Goal: Task Accomplishment & Management: Complete application form

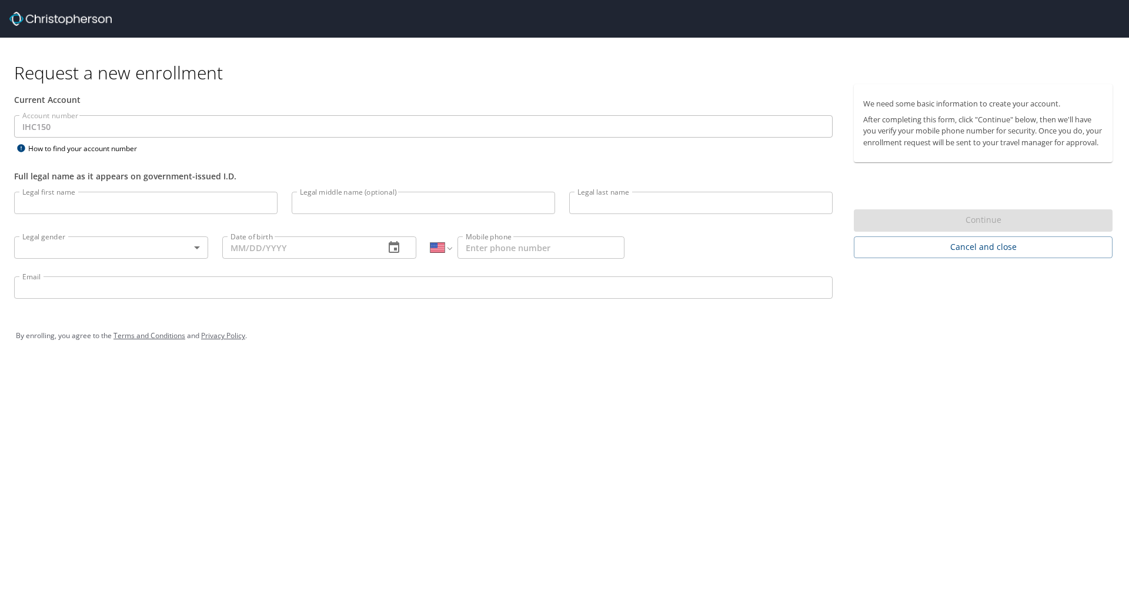
select select "US"
click at [106, 202] on input "Legal first name" at bounding box center [145, 203] width 263 height 22
type input "Evan"
type input "L"
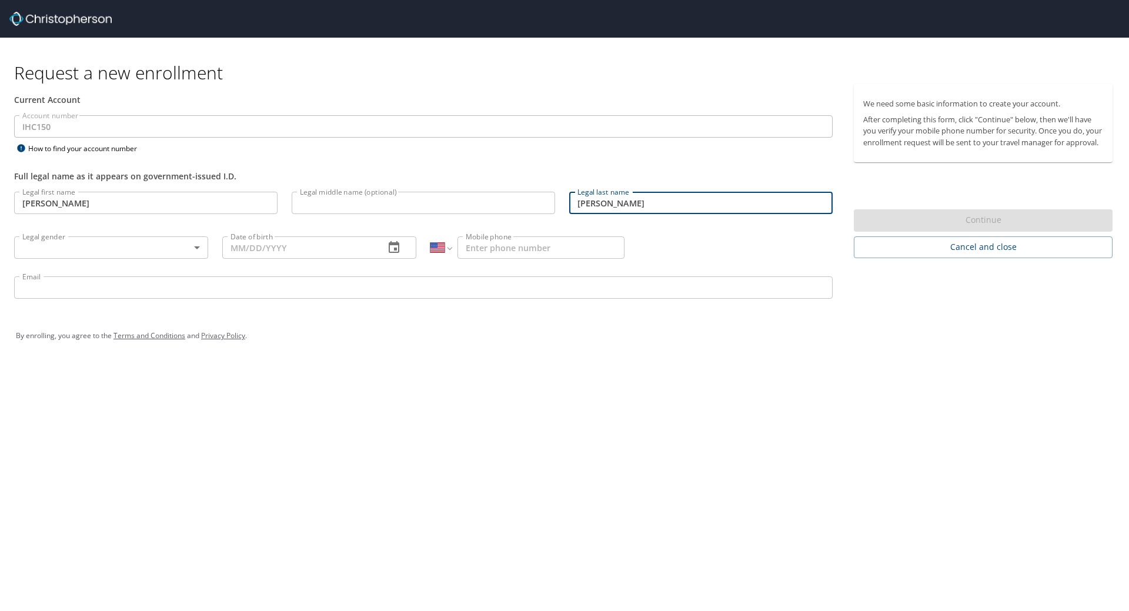
type input "Lindesmith"
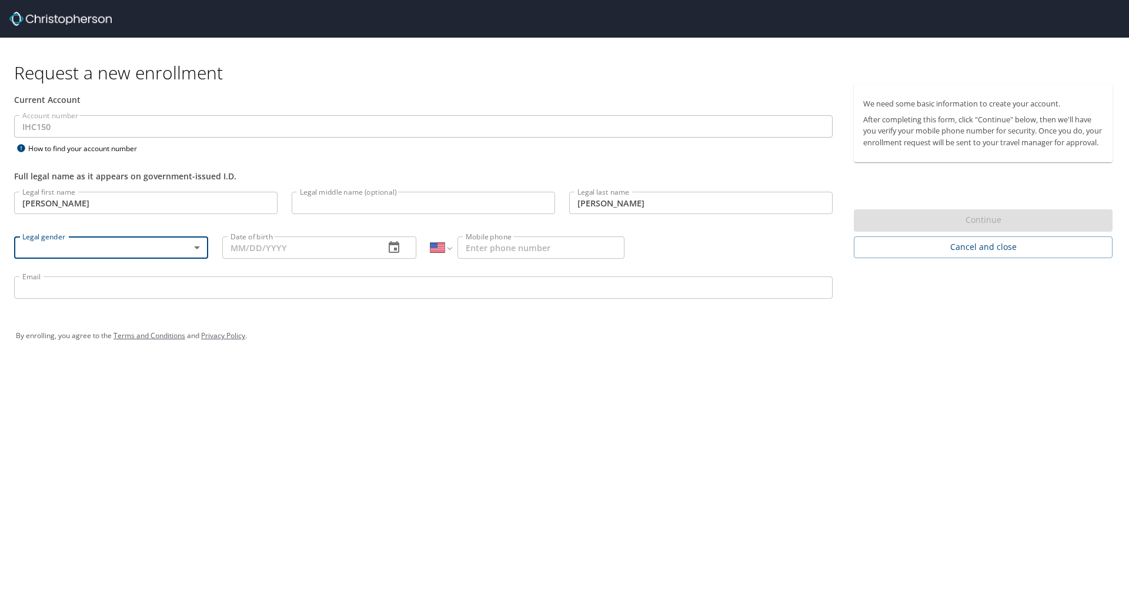
click at [147, 249] on body "Request a new enrollment Current Account Account number IHC150 Account number H…" at bounding box center [564, 305] width 1129 height 611
click at [119, 286] on li "Male" at bounding box center [111, 288] width 194 height 21
type input "Male"
click at [260, 232] on div "Date of birth Date of birth" at bounding box center [319, 247] width 208 height 45
click at [258, 245] on input "Date of birth" at bounding box center [298, 247] width 153 height 22
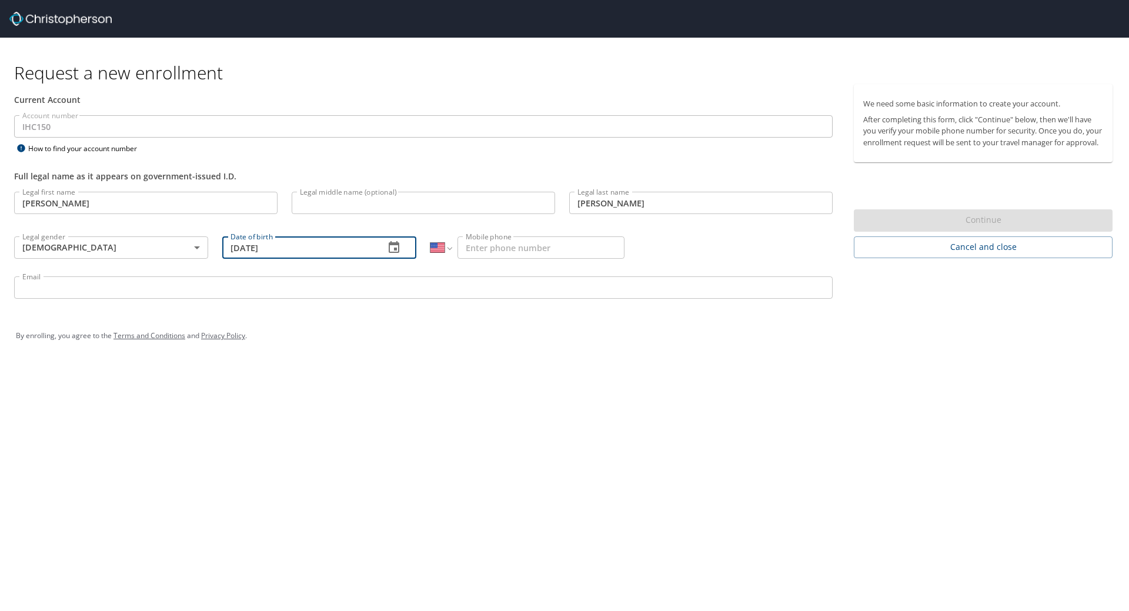
type input "03/10/1989"
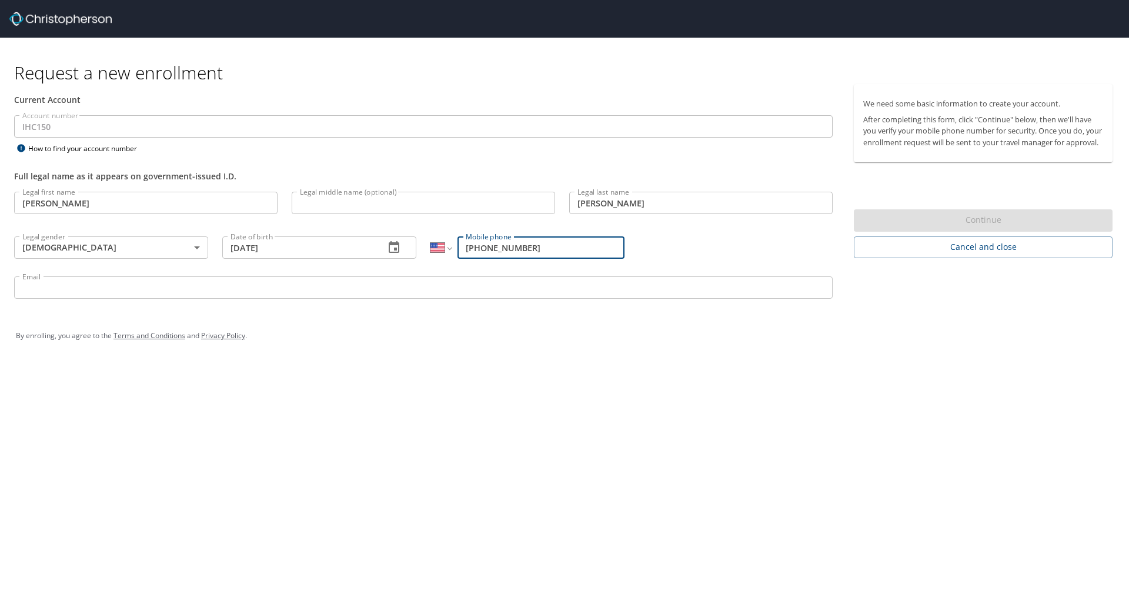
type input "(720) 272-9830"
click at [68, 296] on input "Email" at bounding box center [423, 287] width 818 height 22
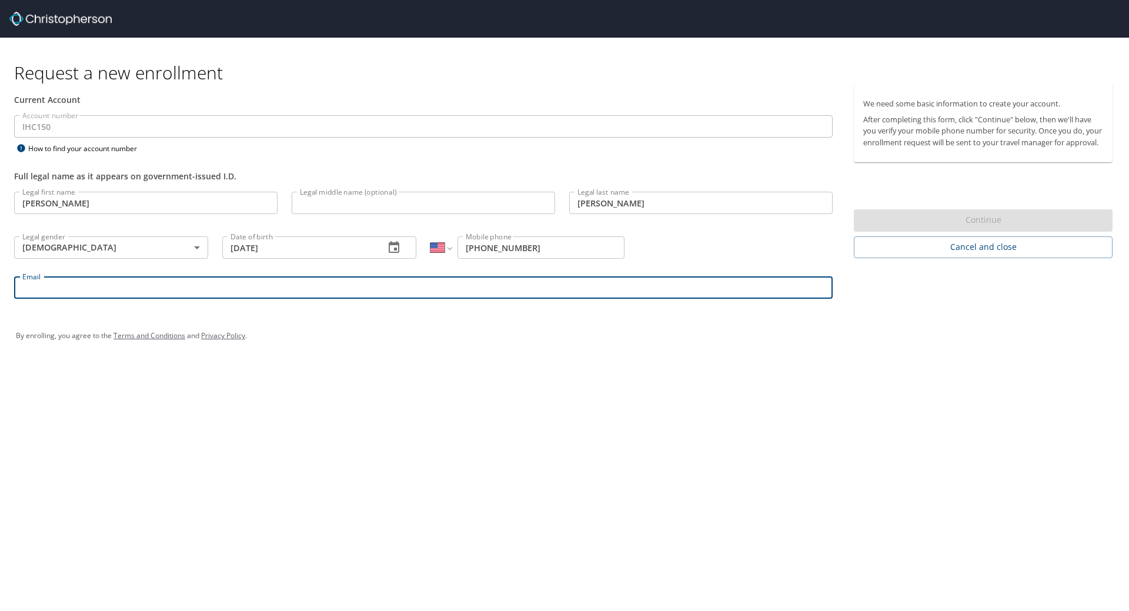
type input "evan.lindesmith@imail.org"
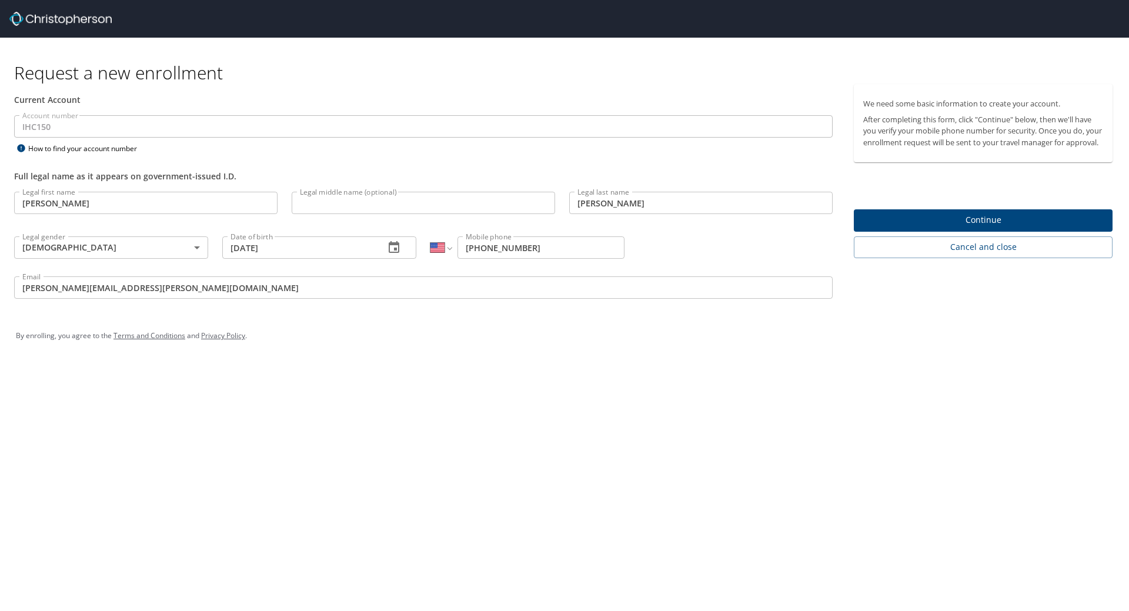
click at [391, 363] on div "Request a new enrollment Current Account Account number IHC150 Account number H…" at bounding box center [564, 305] width 1129 height 611
click at [981, 222] on button "Continue" at bounding box center [983, 220] width 259 height 23
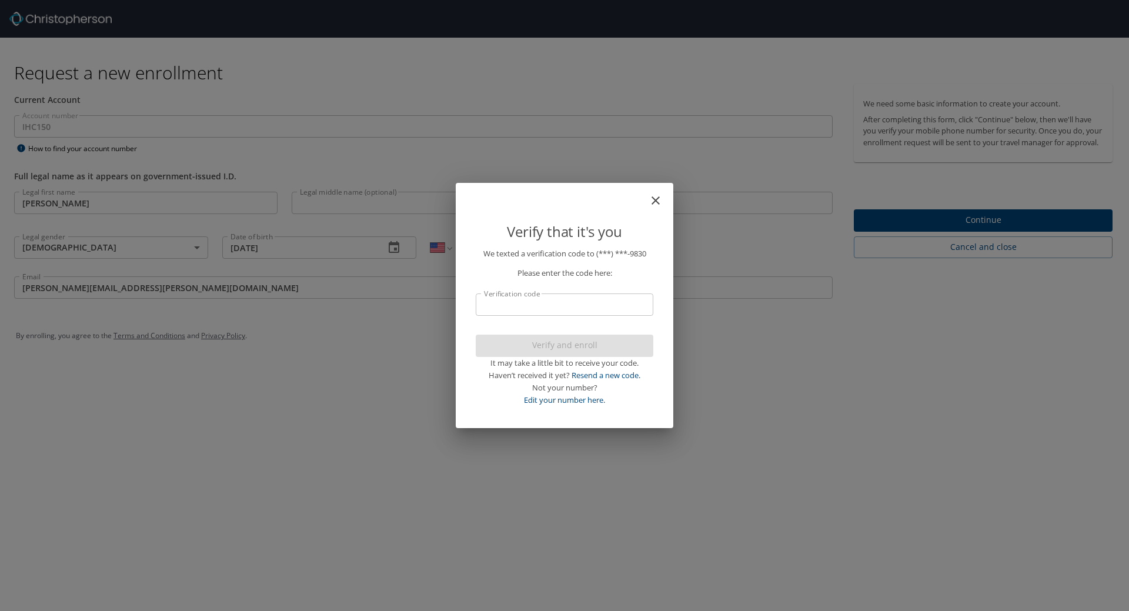
click at [553, 299] on input "Verification code" at bounding box center [565, 304] width 178 height 22
click at [543, 299] on input "Verification code" at bounding box center [565, 304] width 178 height 22
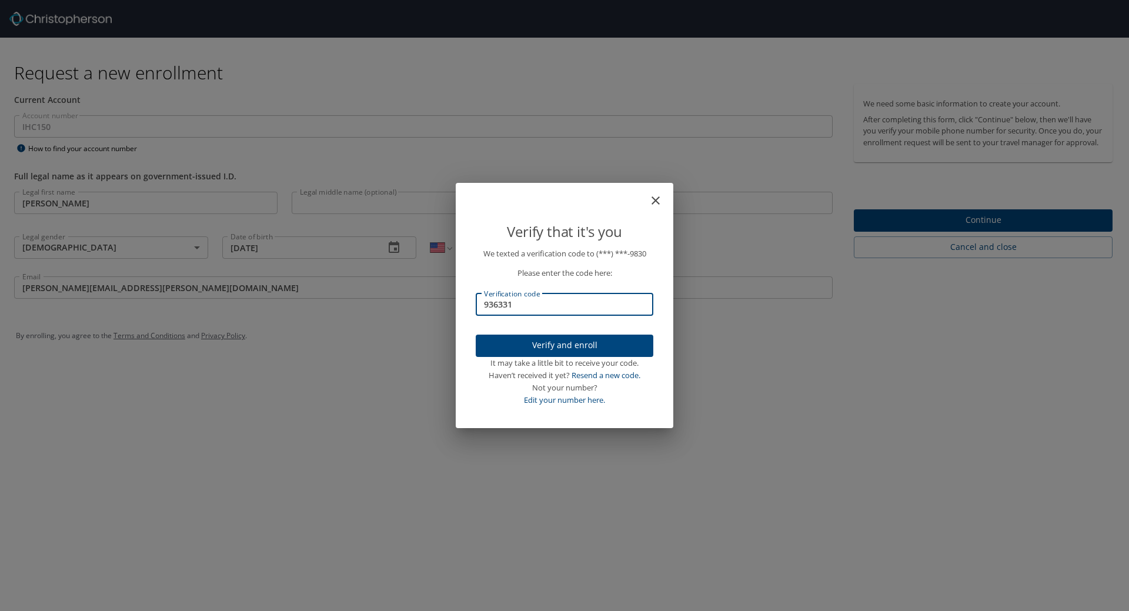
type input "936331"
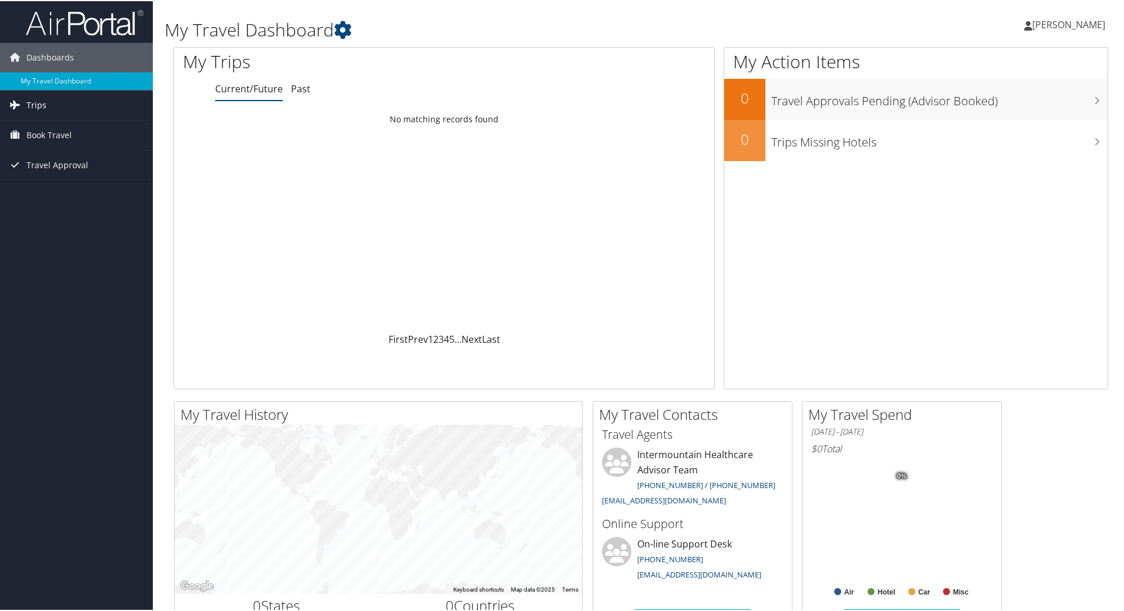
click at [45, 97] on span "Trips" at bounding box center [36, 103] width 20 height 29
click at [68, 125] on link "Current/Future Trips" at bounding box center [76, 128] width 153 height 18
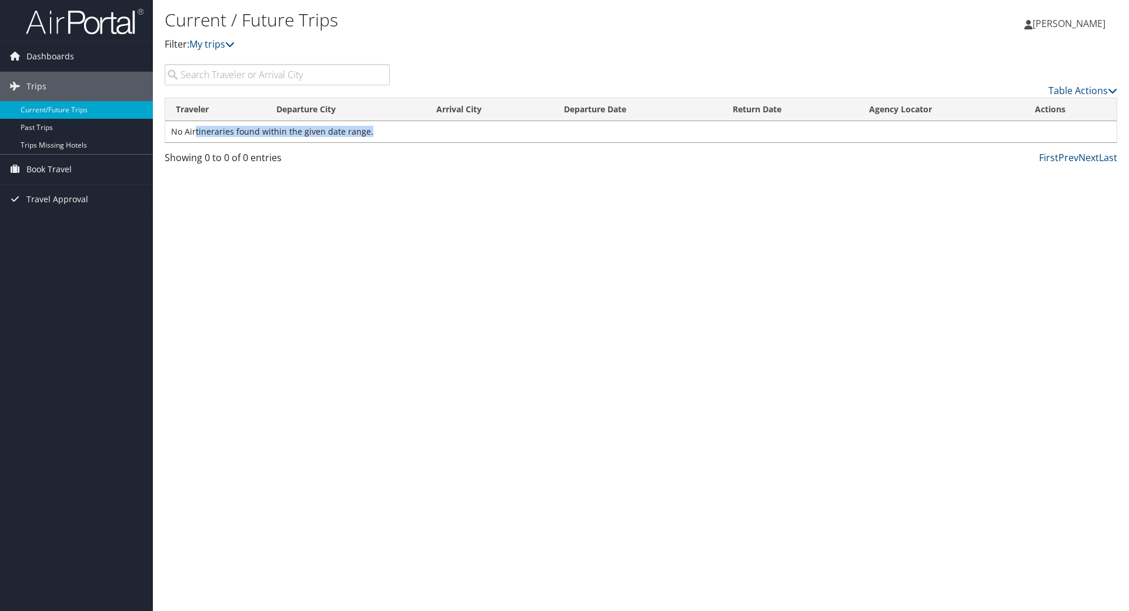
drag, startPoint x: 354, startPoint y: 134, endPoint x: 195, endPoint y: 142, distance: 159.5
click at [195, 142] on td "No Airtineraries found within the given date range." at bounding box center [640, 131] width 951 height 21
click at [250, 162] on div "Showing 0 to 0 of 0 entries" at bounding box center [277, 160] width 225 height 20
click at [61, 184] on li "Book Travel Agent Booking Request Approval Request (Beta) Book/Manage Online Tr…" at bounding box center [76, 170] width 153 height 30
click at [62, 200] on span "Travel Approval" at bounding box center [57, 199] width 62 height 29
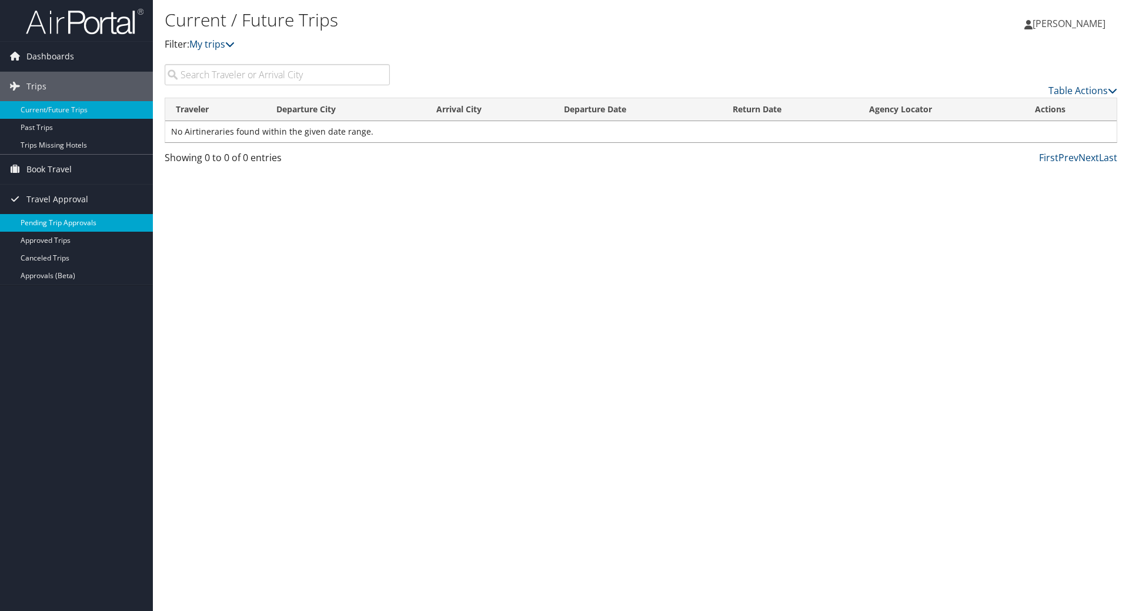
click at [65, 222] on link "Pending Trip Approvals" at bounding box center [76, 223] width 153 height 18
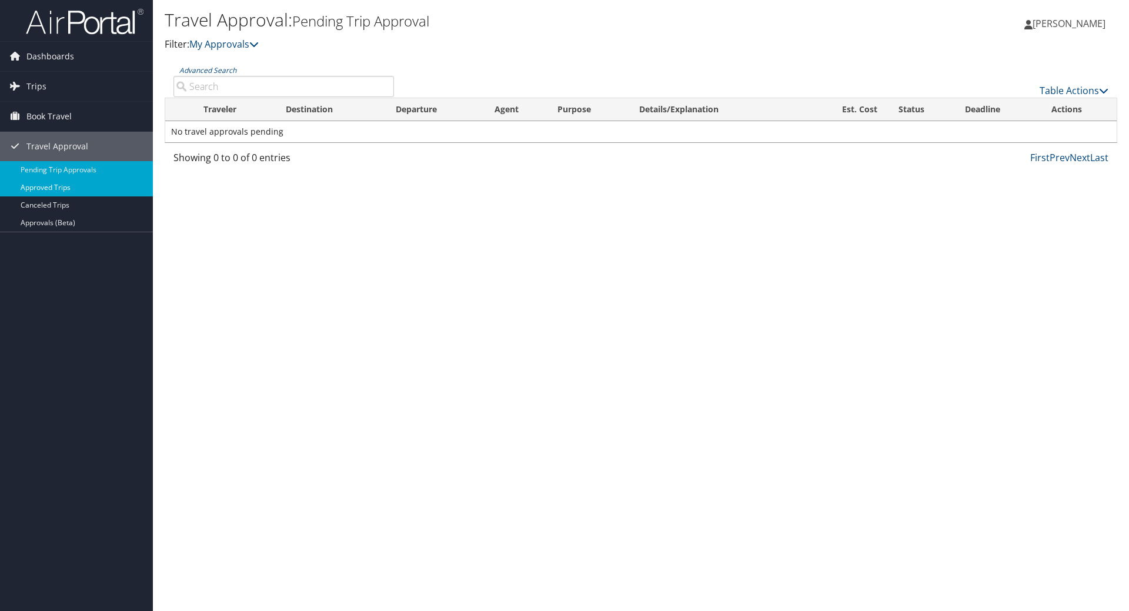
click at [65, 192] on link "Approved Trips" at bounding box center [76, 188] width 153 height 18
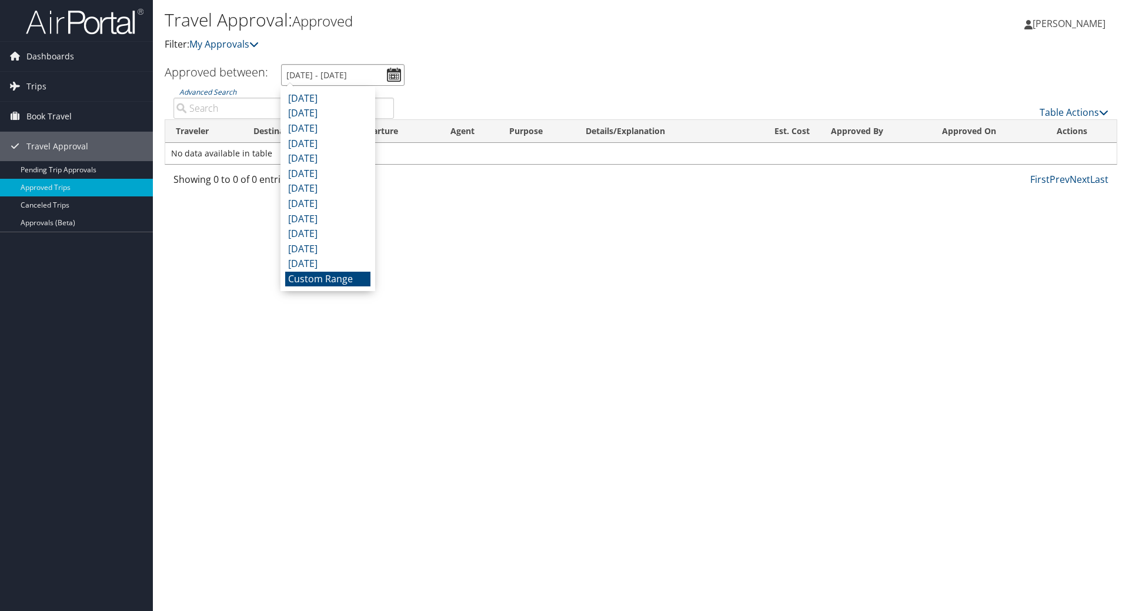
click at [391, 75] on input "8/2/2025 - 9/2/2025" at bounding box center [342, 75] width 123 height 22
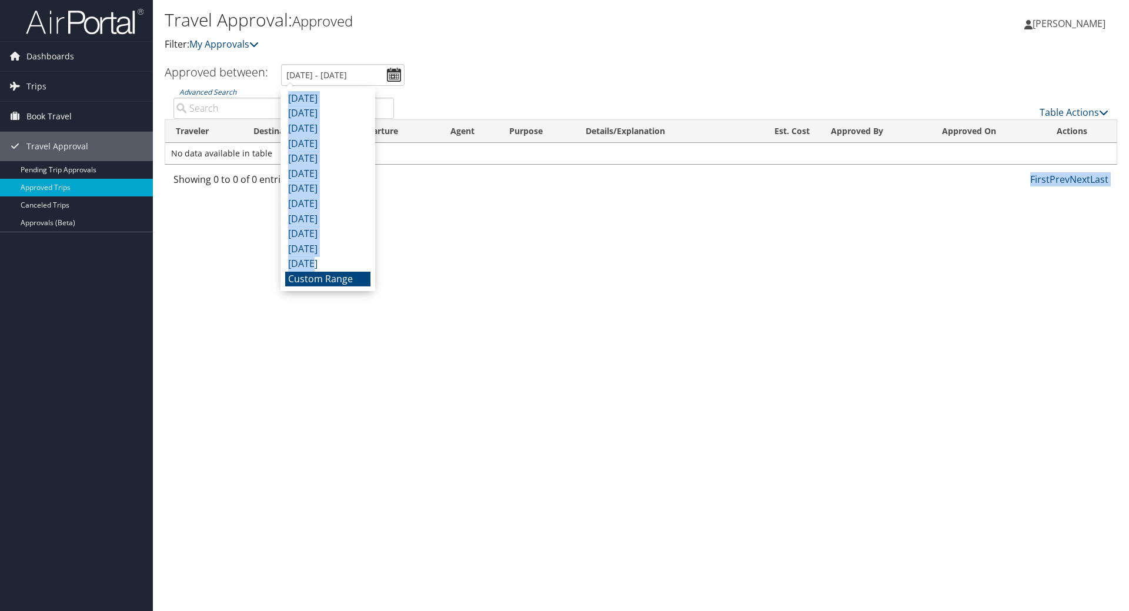
drag, startPoint x: 316, startPoint y: 267, endPoint x: 402, endPoint y: 294, distance: 89.8
click at [386, 291] on body "Menu Dashboards ► My Travel Dashboard Trips ► Current/Future Trips Past Trips T…" at bounding box center [564, 305] width 1129 height 611
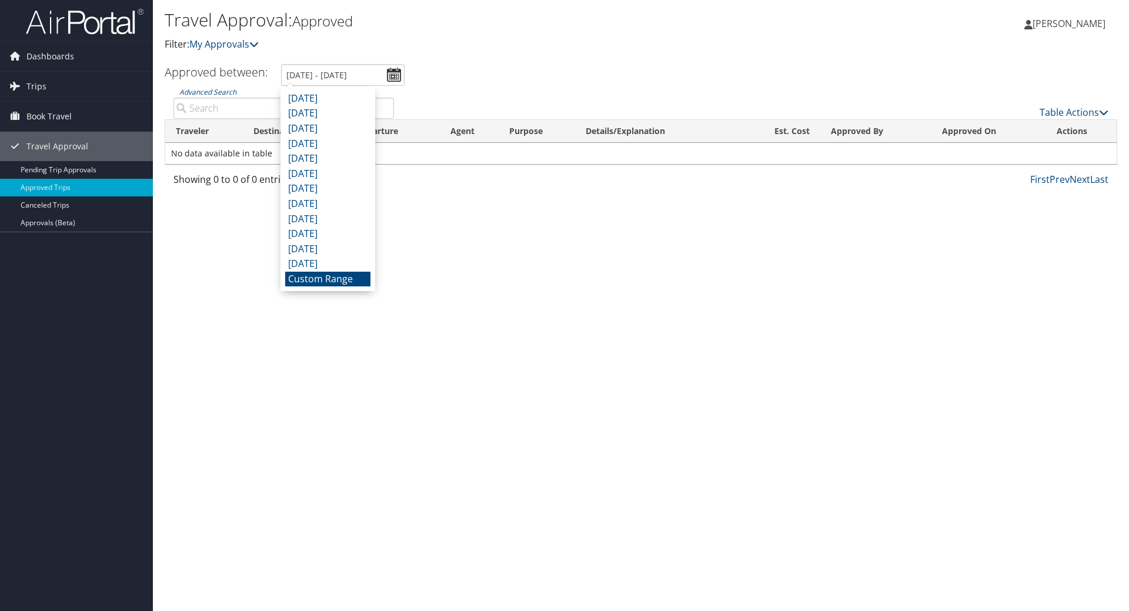
click at [359, 286] on li "Custom Range" at bounding box center [327, 279] width 85 height 15
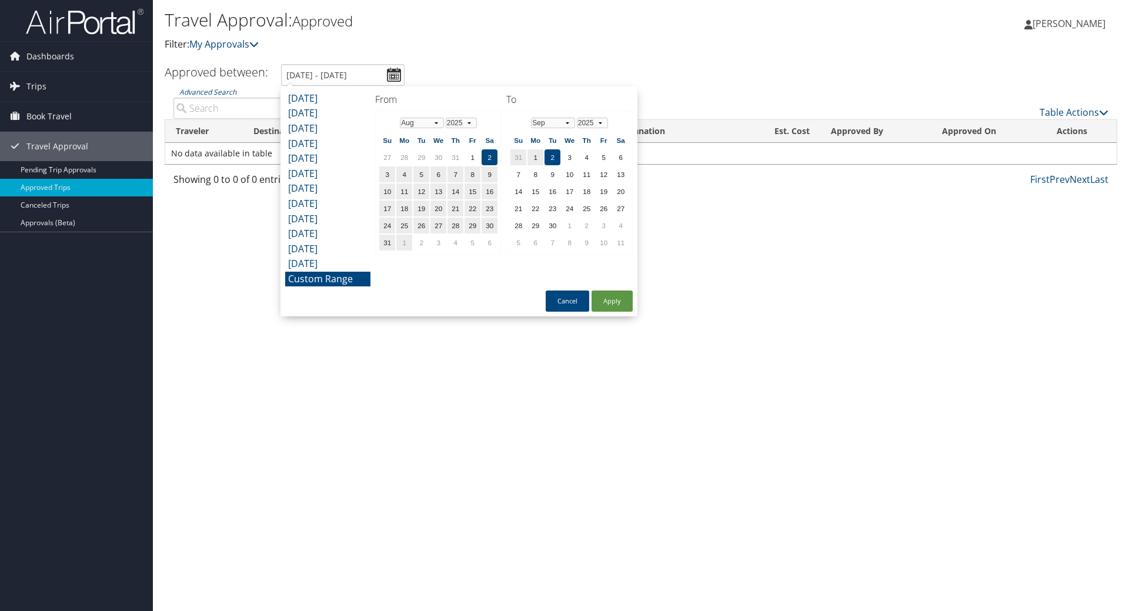
click at [710, 214] on div "Travel Approval: Approved Filter: My Approvals Evan Lindesmith Evan Lindesmith …" at bounding box center [641, 305] width 976 height 611
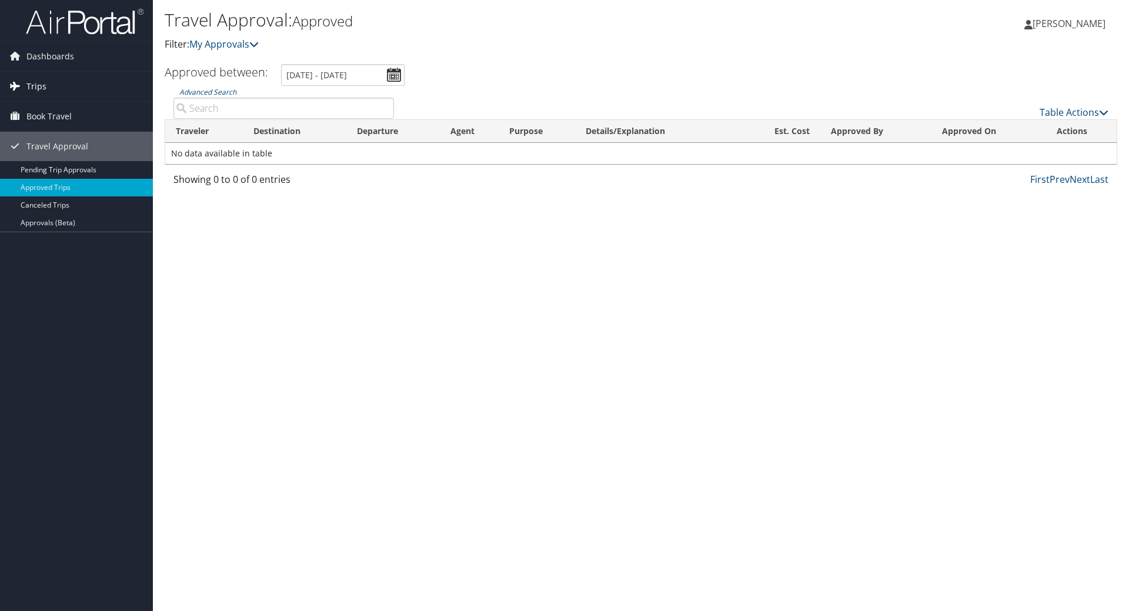
click at [47, 86] on link "Trips" at bounding box center [76, 86] width 153 height 29
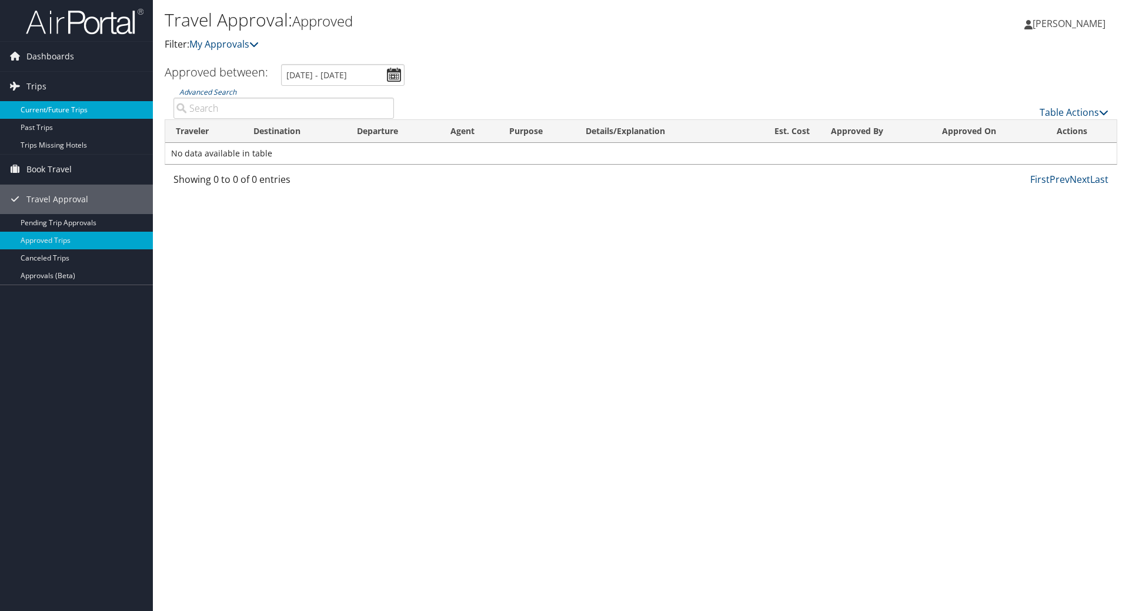
click at [57, 108] on link "Current/Future Trips" at bounding box center [76, 110] width 153 height 18
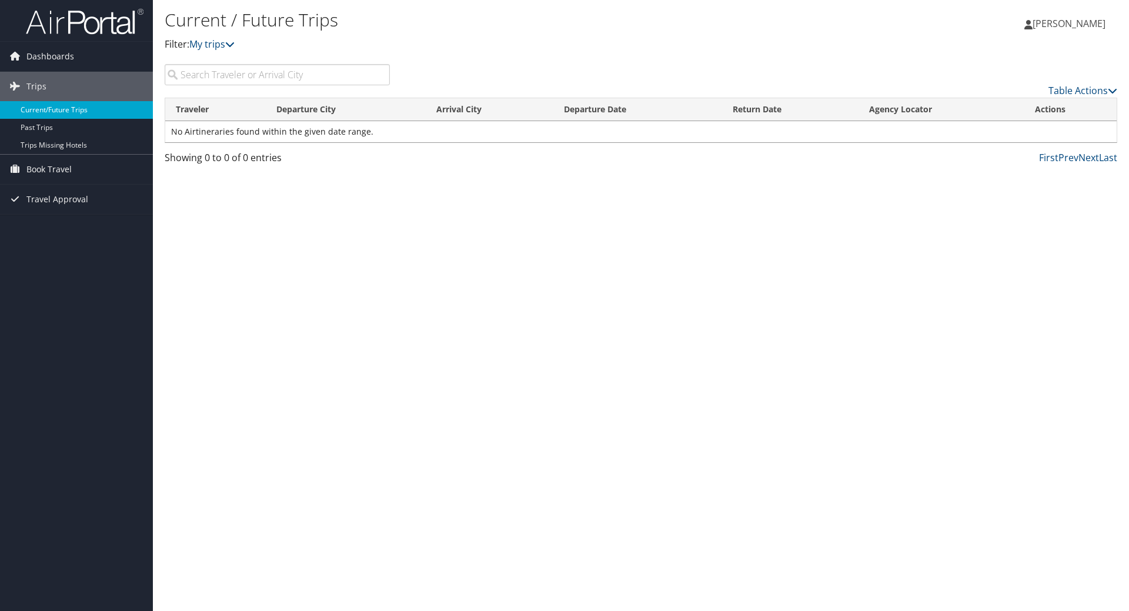
click at [33, 108] on link "Current/Future Trips" at bounding box center [76, 110] width 153 height 18
click at [470, 326] on div "Current / Future Trips Filter: My trips [PERSON_NAME] [PERSON_NAME] My Settings…" at bounding box center [641, 305] width 976 height 611
click at [81, 146] on link "Trips Missing Hotels" at bounding box center [76, 145] width 153 height 18
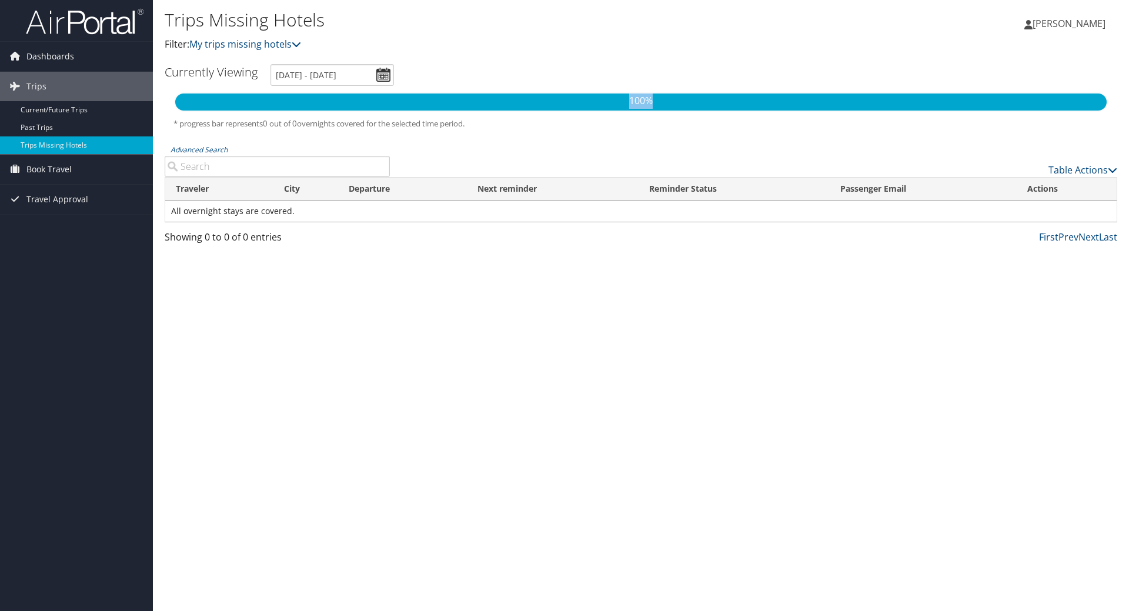
drag, startPoint x: 612, startPoint y: 98, endPoint x: 712, endPoint y: 98, distance: 99.9
click at [712, 98] on p "100%" at bounding box center [640, 100] width 931 height 15
click at [687, 124] on h5 "* progress bar represents 0 out of 0 overnights covered for the selected time p…" at bounding box center [640, 123] width 935 height 11
click at [50, 82] on link "Trips" at bounding box center [76, 86] width 153 height 29
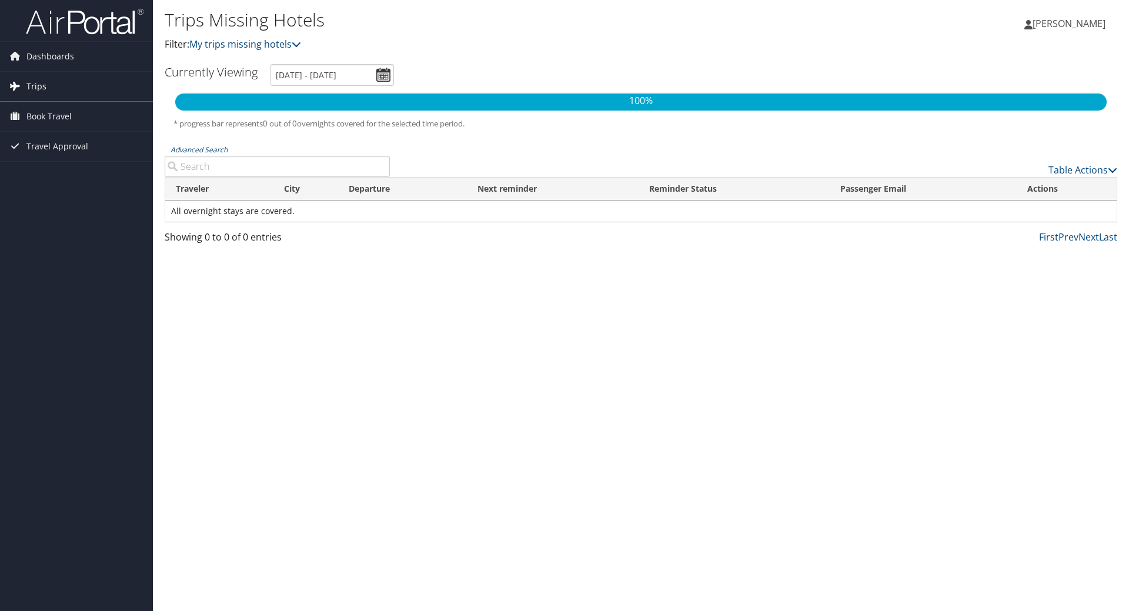
click at [55, 84] on link "Trips" at bounding box center [76, 86] width 153 height 29
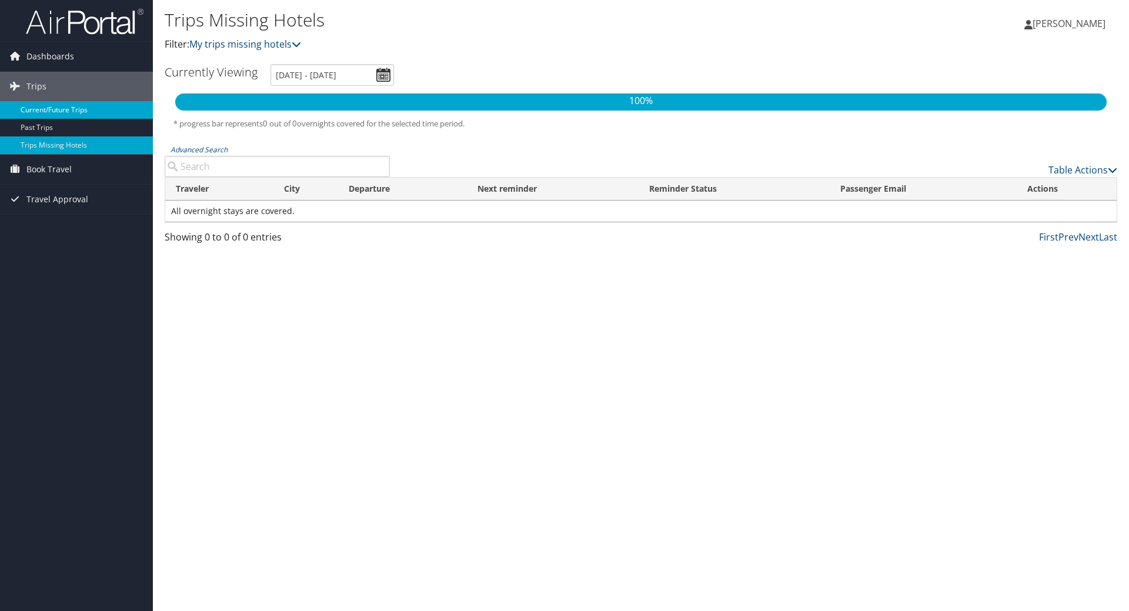
click at [56, 105] on link "Current/Future Trips" at bounding box center [76, 110] width 153 height 18
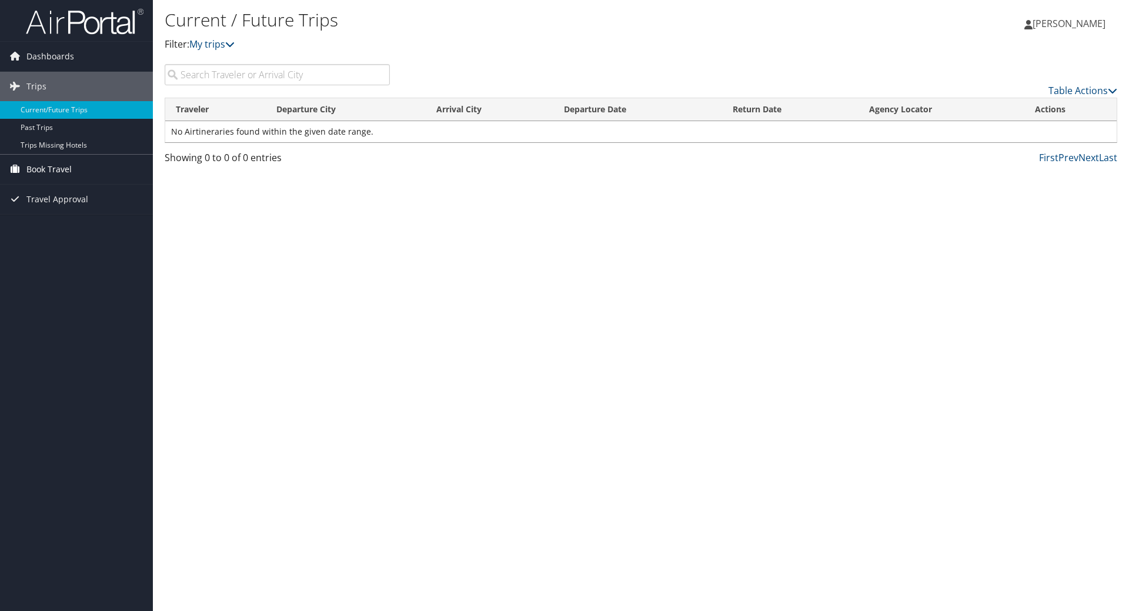
click at [55, 167] on span "Book Travel" at bounding box center [48, 169] width 45 height 29
click at [96, 199] on link "Agent Booking Request" at bounding box center [76, 193] width 153 height 18
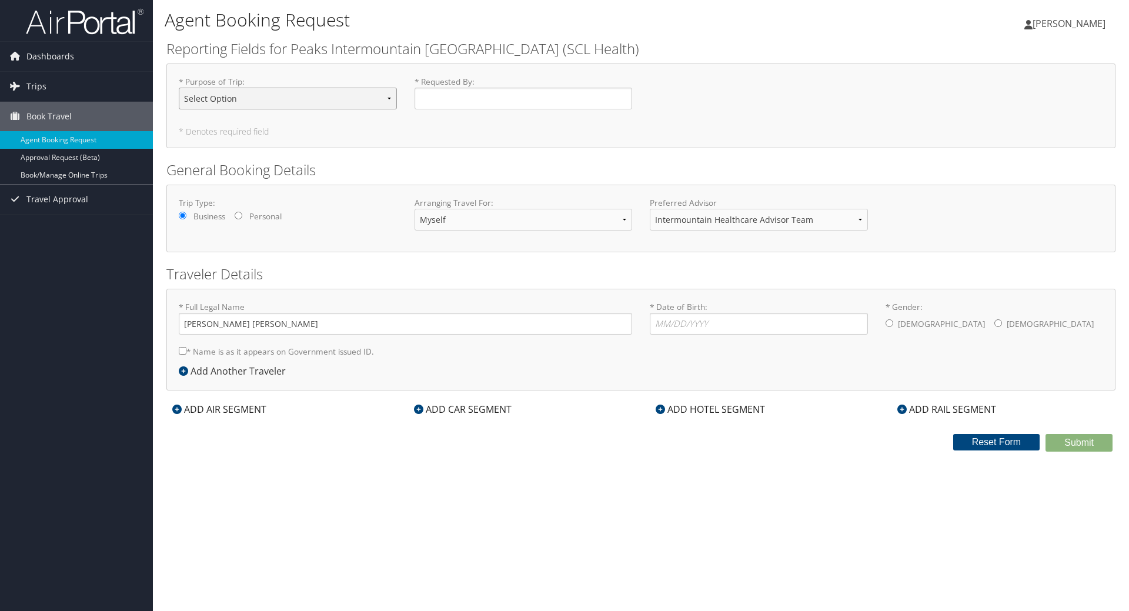
click at [311, 90] on select "Select Option 3rd Party Reimbursable Business CME Conf or Education Groups Pers…" at bounding box center [288, 99] width 218 height 22
select select "Business"
click at [179, 88] on select "Select Option 3rd Party Reimbursable Business CME Conf or Education Groups Pers…" at bounding box center [288, 99] width 218 height 22
click at [420, 413] on icon at bounding box center [418, 408] width 9 height 9
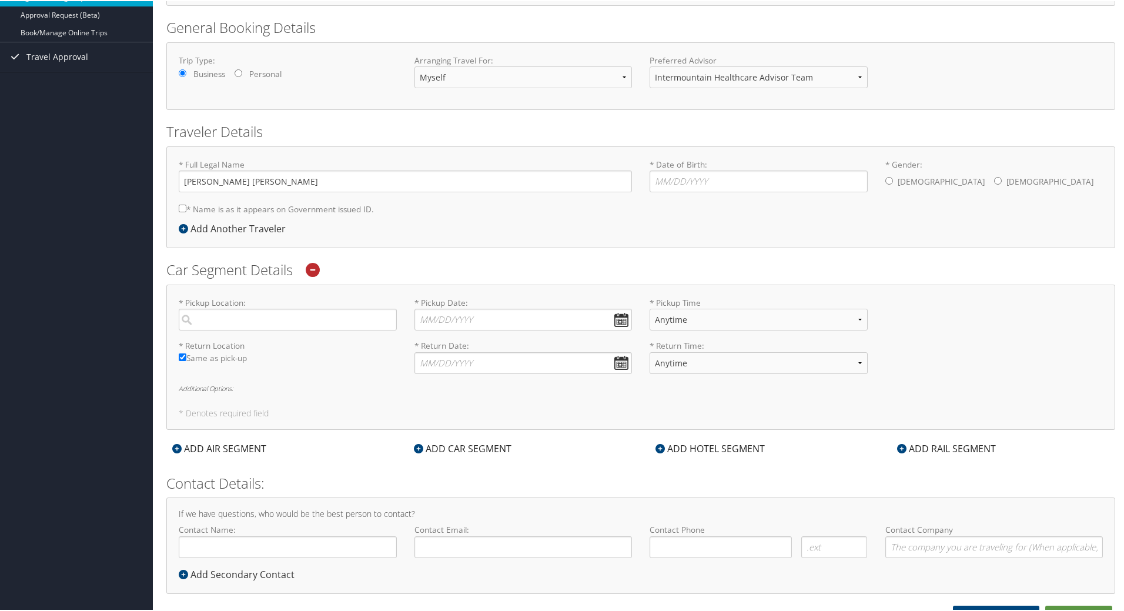
scroll to position [155, 0]
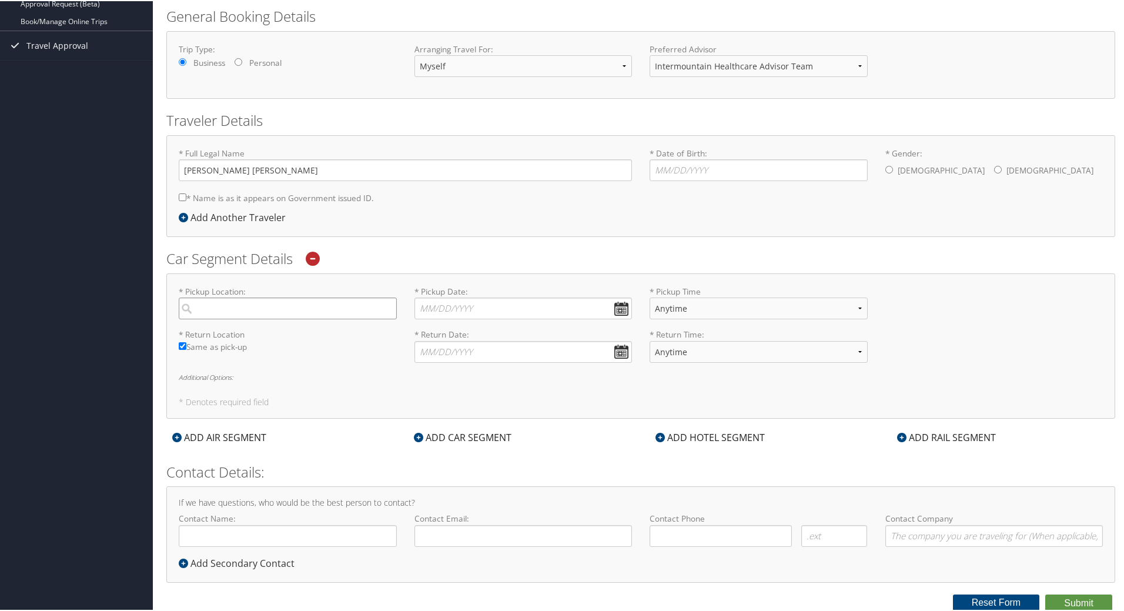
click at [285, 299] on input "search" at bounding box center [288, 307] width 218 height 22
click at [282, 340] on div "City" at bounding box center [289, 346] width 202 height 15
click at [282, 318] on input "SLC" at bounding box center [288, 307] width 218 height 22
type input "Salt Lake City"
click at [516, 308] on input "* Pickup Date: Dates must be valid" at bounding box center [523, 307] width 218 height 22
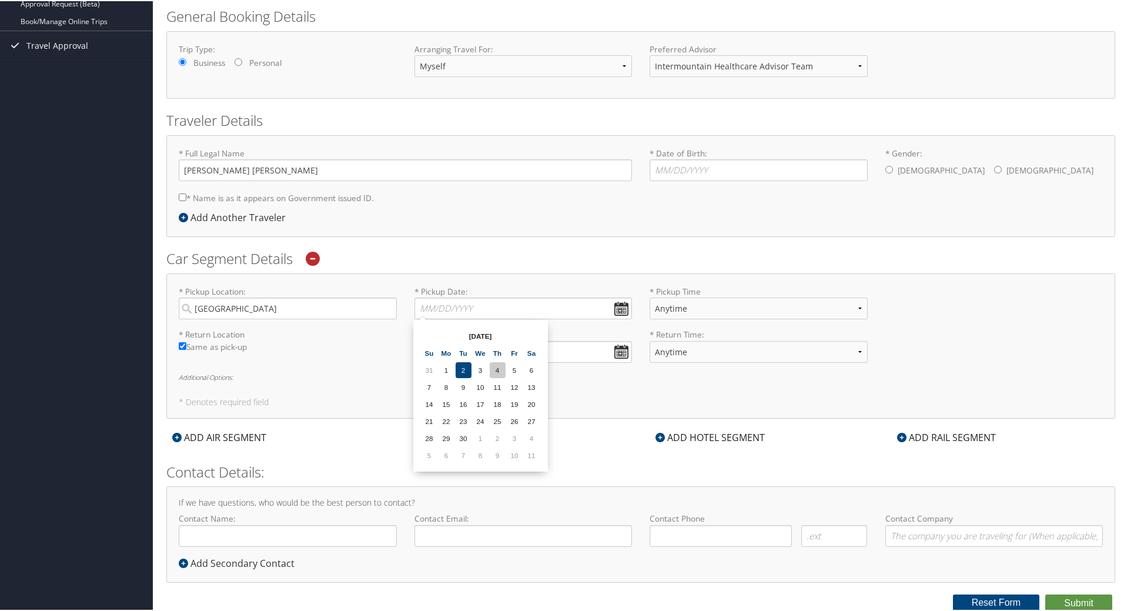
click at [497, 369] on td "4" at bounding box center [498, 369] width 16 height 16
type input "09/04/2025"
click at [667, 299] on select "Anytime 12:00 AM 1:00 AM 2:00 AM 3:00 AM 4:00 AM 5:00 AM 6:00 AM 7:00 AM 8:00 A…" at bounding box center [759, 307] width 218 height 22
select select "9:00 AM"
click at [650, 296] on select "Anytime 12:00 AM 1:00 AM 2:00 AM 3:00 AM 4:00 AM 5:00 AM 6:00 AM 7:00 AM 8:00 A…" at bounding box center [759, 307] width 218 height 22
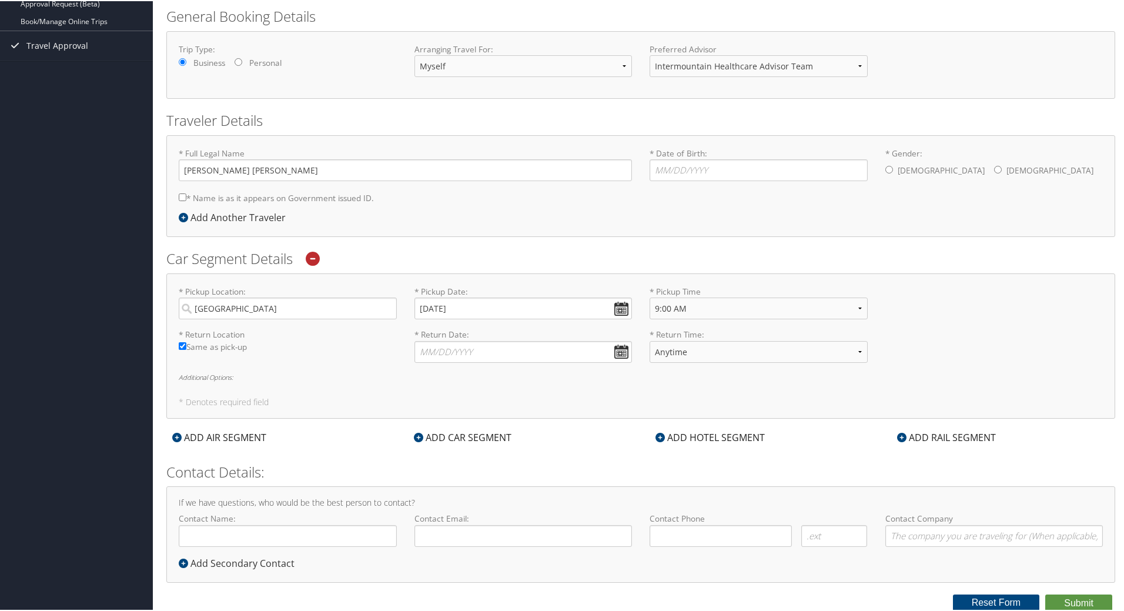
click at [524, 386] on div "* Pickup Location: Salt Lake City Required * Pickup Date: 09/04/2025 Dates must…" at bounding box center [640, 344] width 949 height 145
click at [615, 354] on input "* Return Date: Dates must be valid" at bounding box center [523, 351] width 218 height 22
click at [481, 427] on td "10" at bounding box center [481, 429] width 16 height 16
type input "09/10/2025"
click at [783, 362] on label "* Return Time: Anytime 12:00 AM 1:00 AM 2:00 AM 3:00 AM 4:00 AM 5:00 AM 6:00 AM…" at bounding box center [759, 348] width 218 height 43
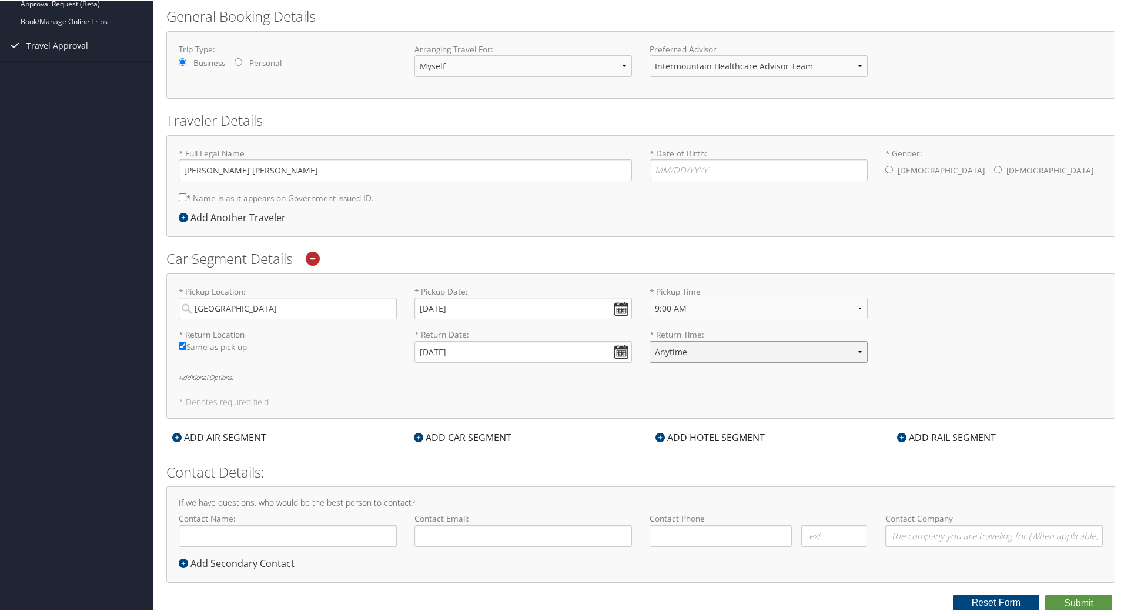
click at [783, 362] on select "Anytime 12:00 AM 1:00 AM 2:00 AM 3:00 AM 4:00 AM 5:00 AM 6:00 AM 7:00 AM 8:00 A…" at bounding box center [759, 351] width 218 height 22
click at [793, 350] on select "Anytime 12:00 AM 1:00 AM 2:00 AM 3:00 AM 4:00 AM 5:00 AM 6:00 AM 7:00 AM 8:00 A…" at bounding box center [759, 351] width 218 height 22
select select "12:00 PM"
click at [650, 340] on select "Anytime 12:00 AM 1:00 AM 2:00 AM 3:00 AM 4:00 AM 5:00 AM 6:00 AM 7:00 AM 8:00 A…" at bounding box center [759, 351] width 218 height 22
click at [996, 316] on div "* Pickup Location: Salt Lake City Required * Pickup Date: 09/04/2025 Dates must…" at bounding box center [641, 306] width 942 height 43
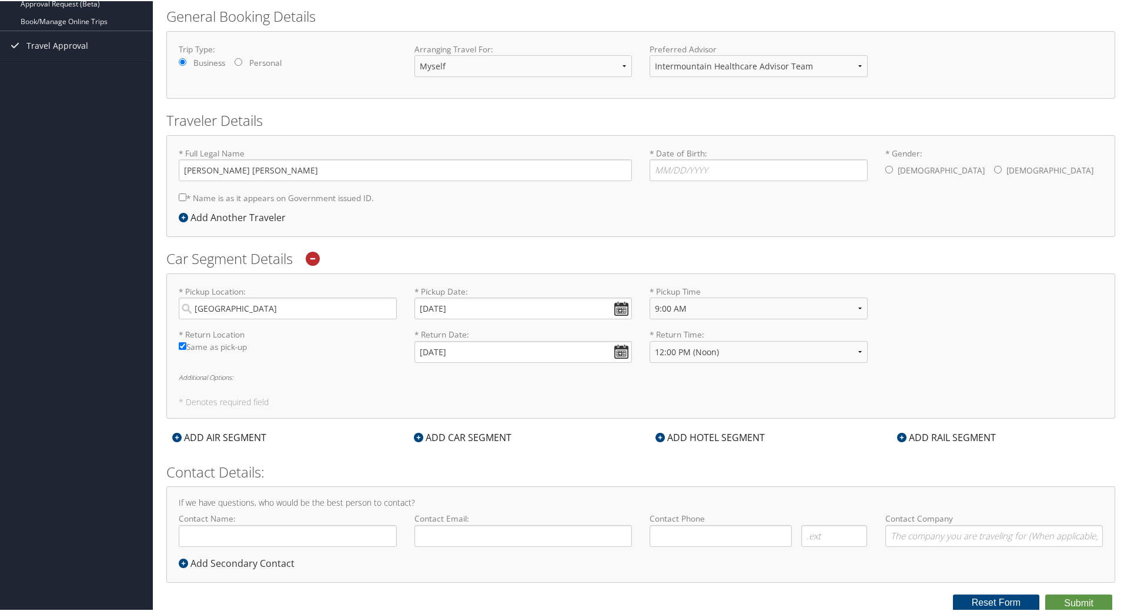
click at [627, 399] on h5 "* Denotes required field" at bounding box center [641, 401] width 924 height 8
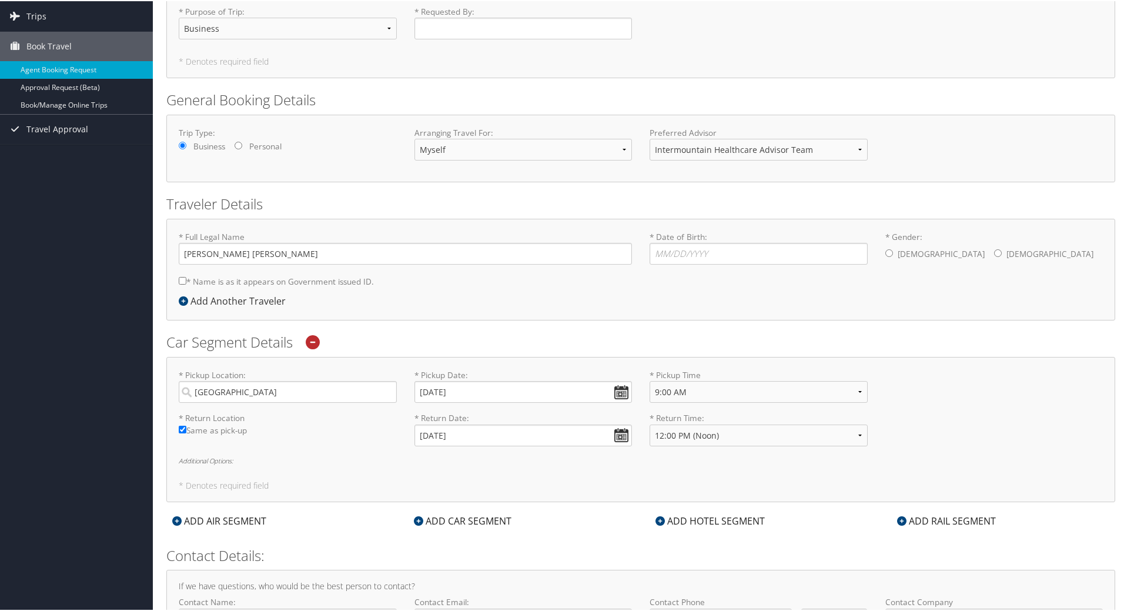
scroll to position [0, 0]
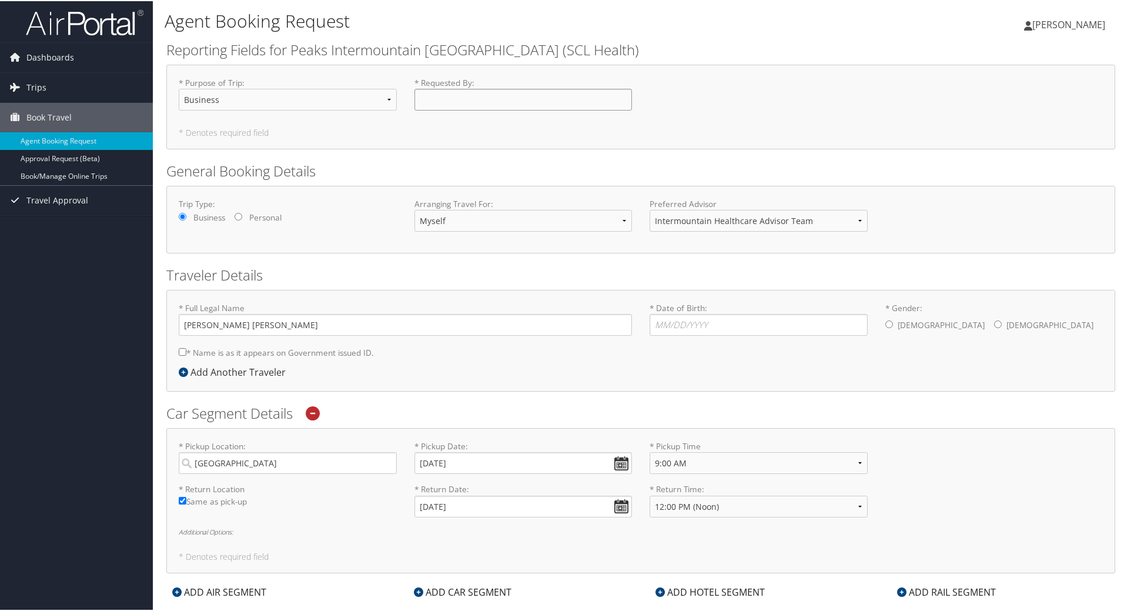
click at [469, 103] on input "* Requested By : Required" at bounding box center [523, 99] width 218 height 22
click at [469, 101] on input "* Requested By : Required" at bounding box center [523, 99] width 218 height 22
click at [719, 225] on select "Intermountain Healthcare Advisor Team" at bounding box center [759, 220] width 218 height 22
click at [719, 219] on select "Intermountain Healthcare Advisor Team" at bounding box center [759, 220] width 218 height 22
click at [312, 260] on form "Reporting Fields for Peaks Intermountain Denver (SCL Health) * Purpose of Trip …" at bounding box center [640, 402] width 949 height 727
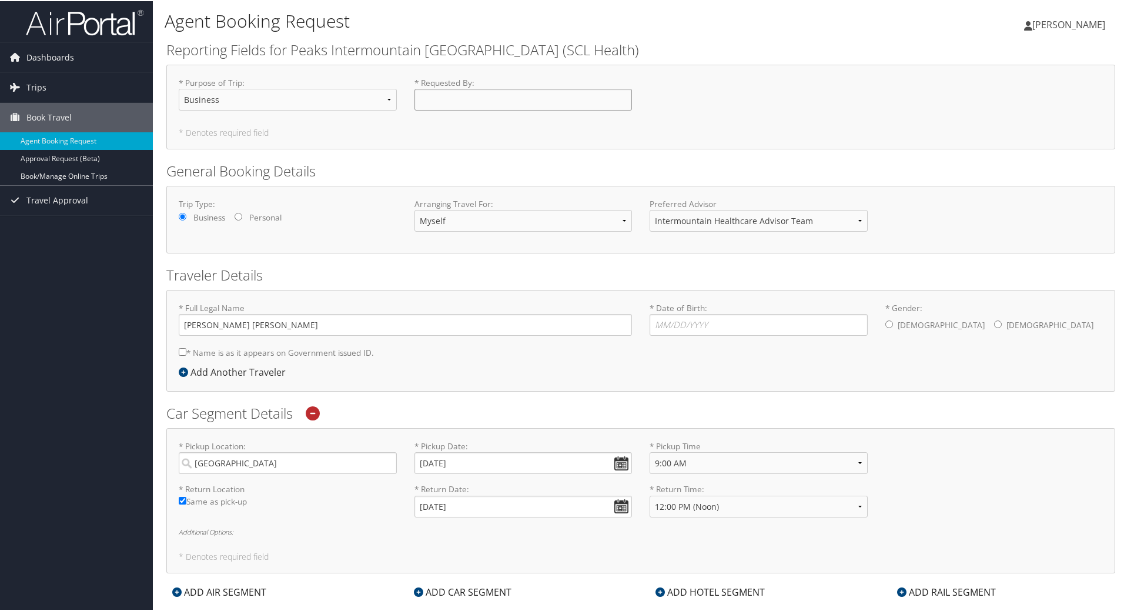
click at [482, 95] on input "* Requested By : Required" at bounding box center [523, 99] width 218 height 22
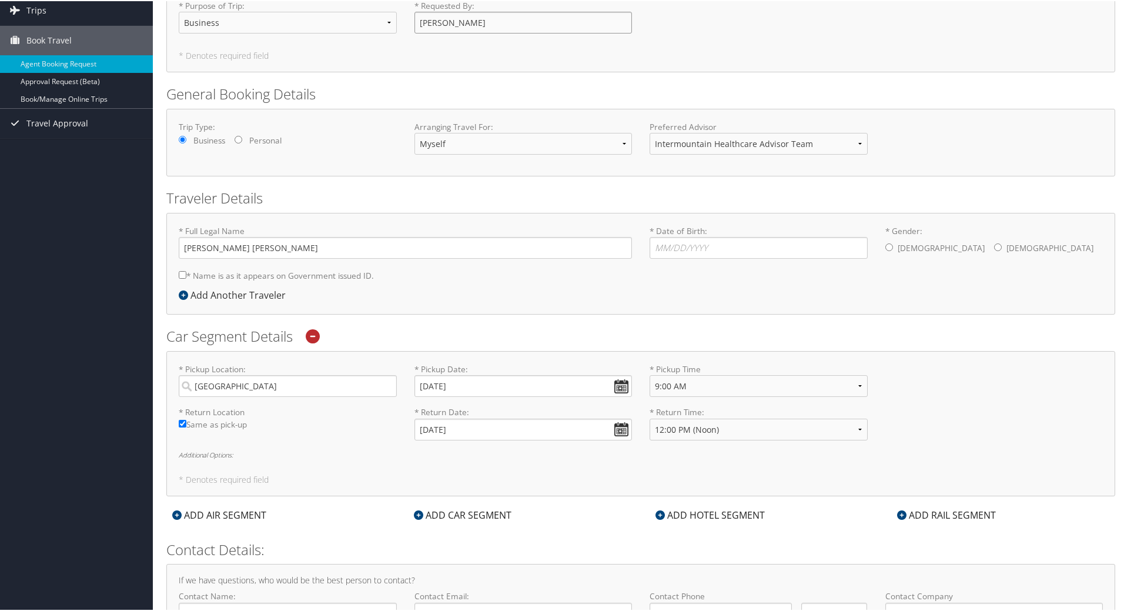
scroll to position [155, 0]
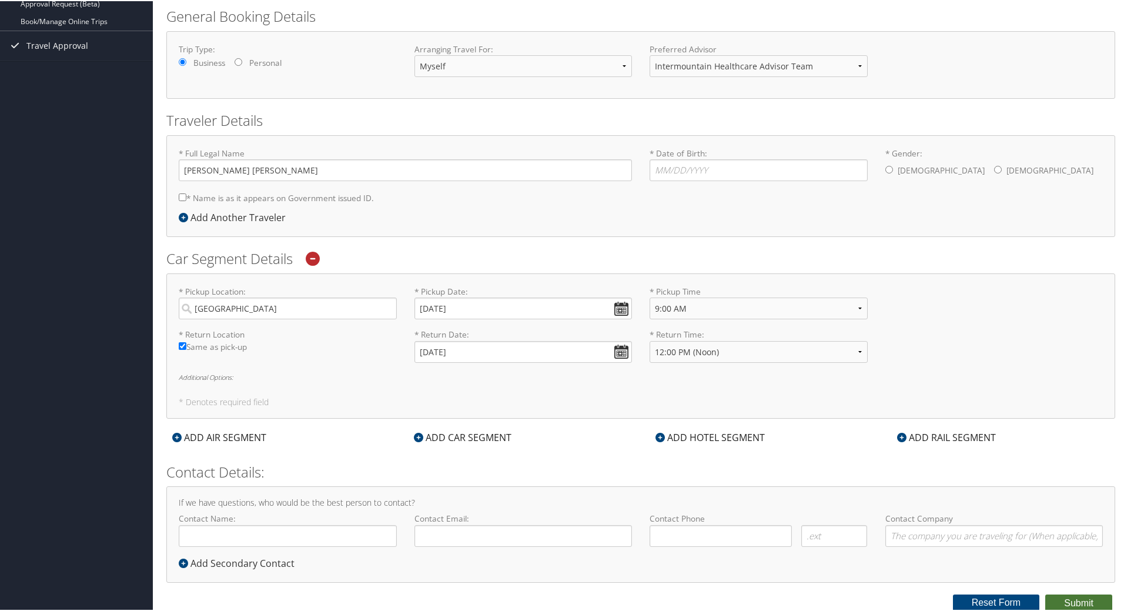
type input "[PERSON_NAME]"
click at [1058, 600] on button "Submit" at bounding box center [1078, 602] width 67 height 18
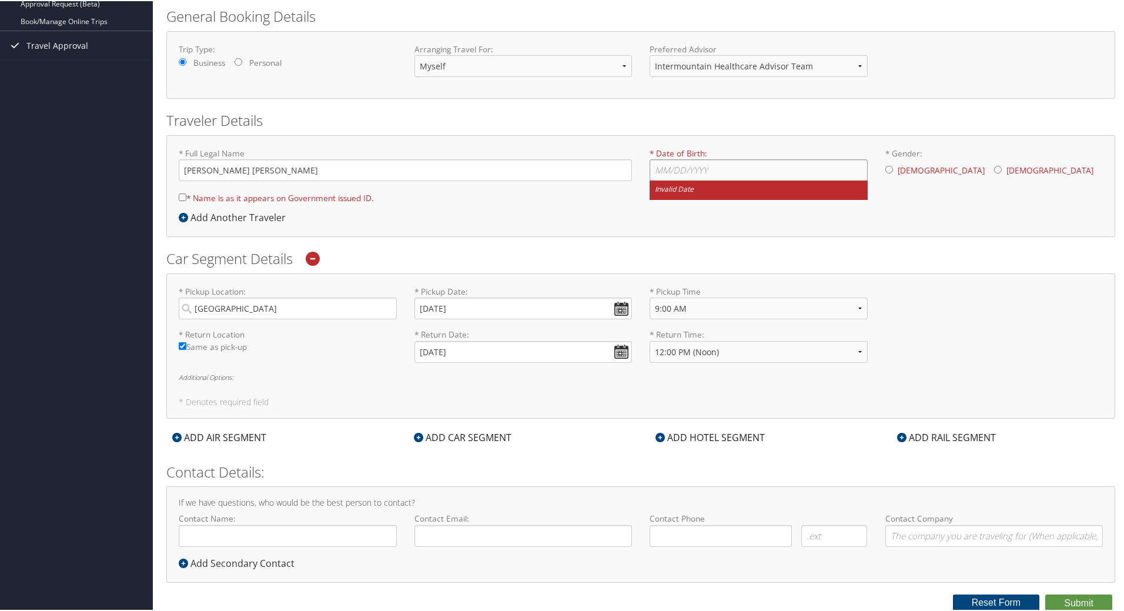
click at [741, 166] on input "* Date of Birth: Invalid Date" at bounding box center [759, 169] width 218 height 22
type input "03/10/1989"
click at [891, 166] on div "Male Female" at bounding box center [994, 170] width 218 height 24
click at [885, 168] on input "* Gender: Male Female" at bounding box center [889, 169] width 8 height 8
radio input "true"
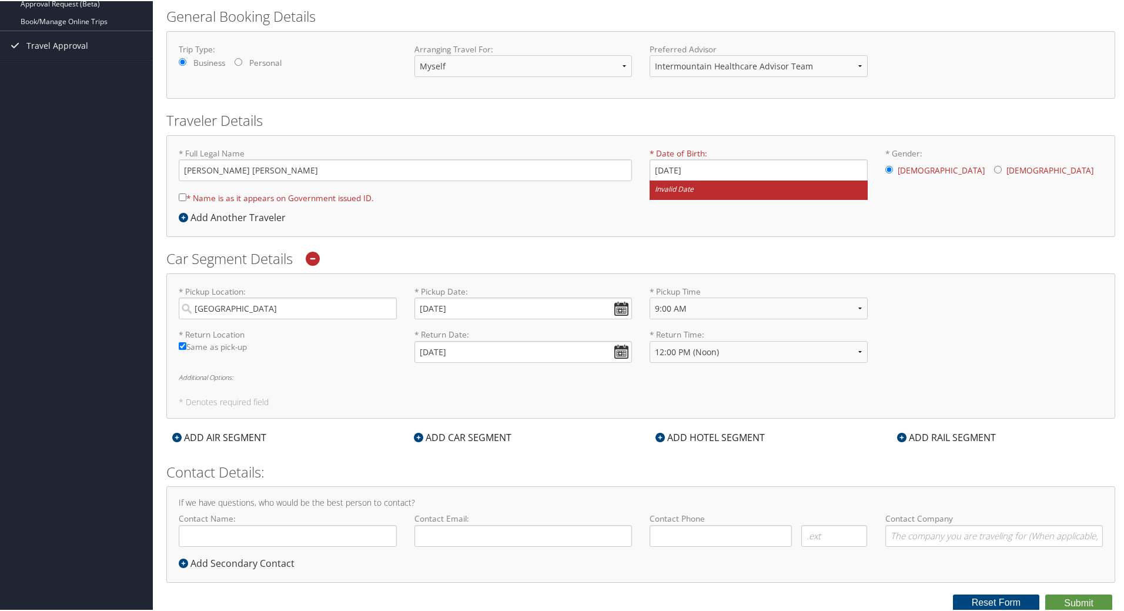
click at [887, 168] on input "* Gender: Male Female" at bounding box center [889, 169] width 8 height 8
click at [1055, 593] on button "Submit" at bounding box center [1078, 602] width 67 height 18
click at [236, 193] on label "* Name is as it appears on Government issued ID." at bounding box center [276, 197] width 195 height 22
click at [186, 193] on input "* Name is as it appears on Government issued ID." at bounding box center [183, 196] width 8 height 8
checkbox input "true"
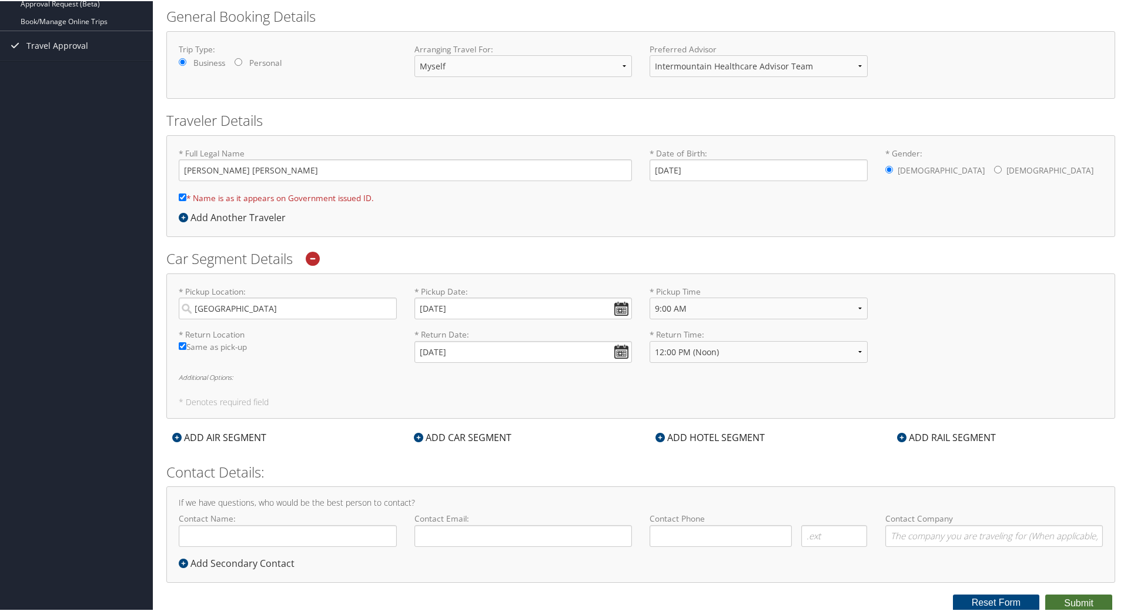
click at [1071, 600] on button "Submit" at bounding box center [1078, 602] width 67 height 18
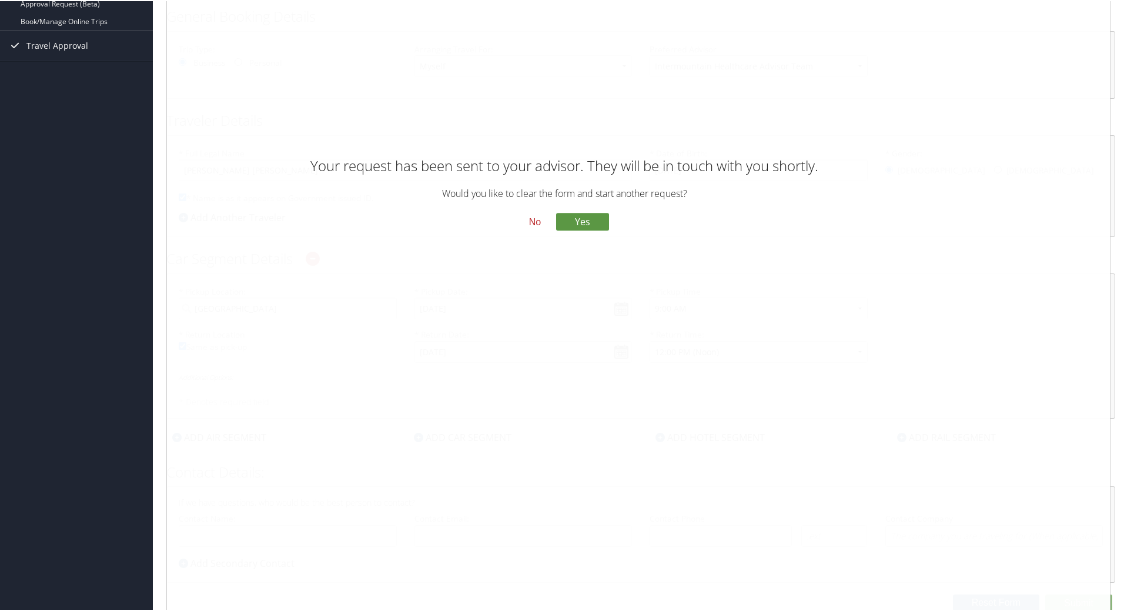
click at [541, 220] on button "No" at bounding box center [535, 221] width 31 height 20
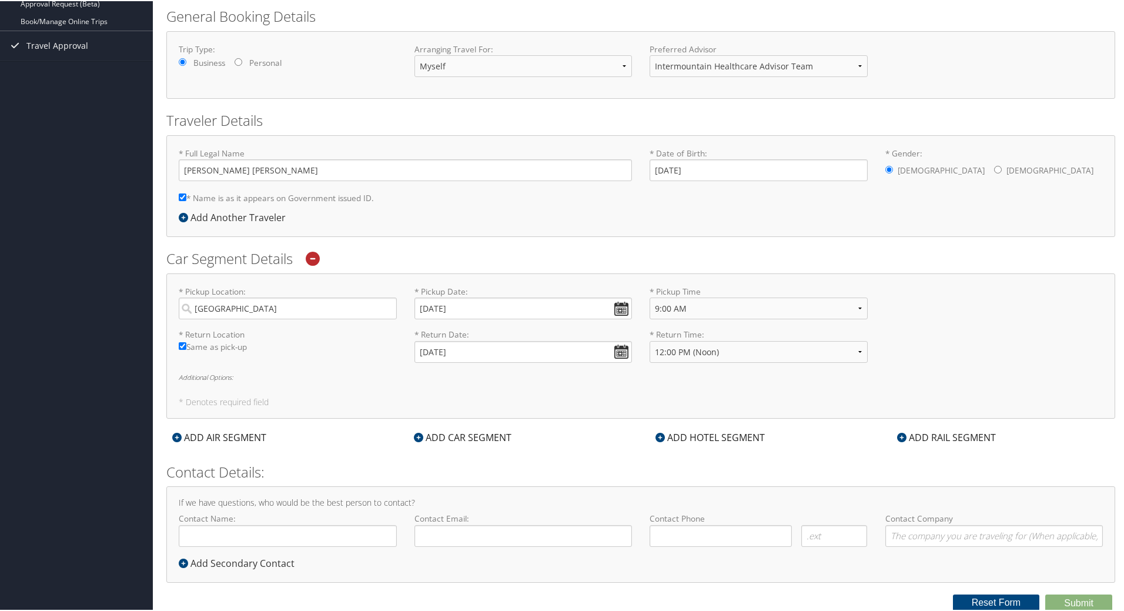
scroll to position [0, 0]
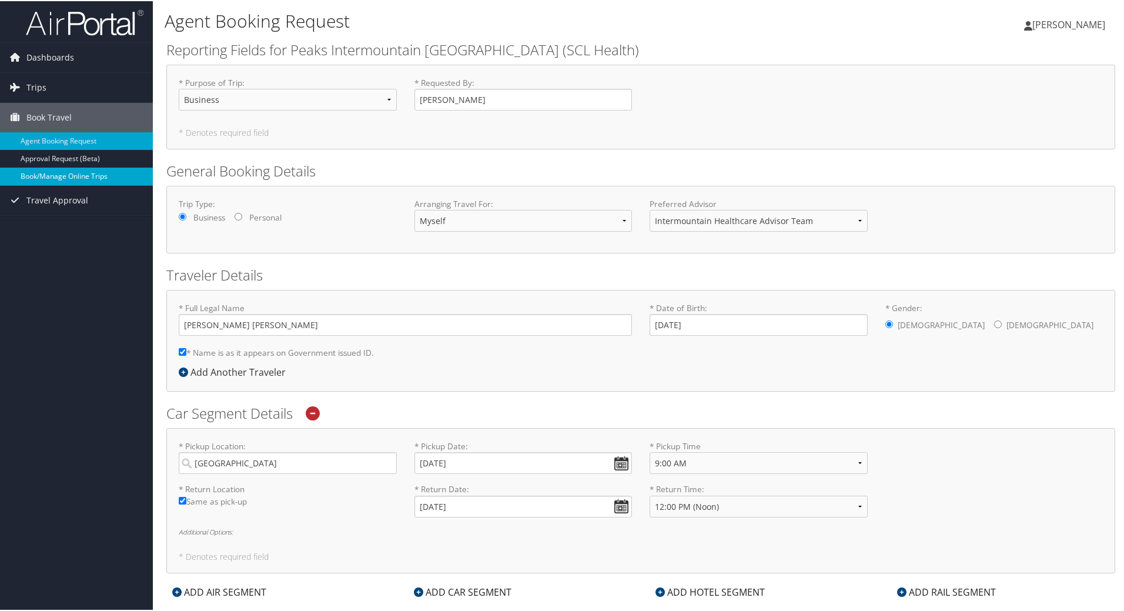
click at [112, 175] on link "Book/Manage Online Trips" at bounding box center [76, 175] width 153 height 18
